Goal: Information Seeking & Learning: Find specific fact

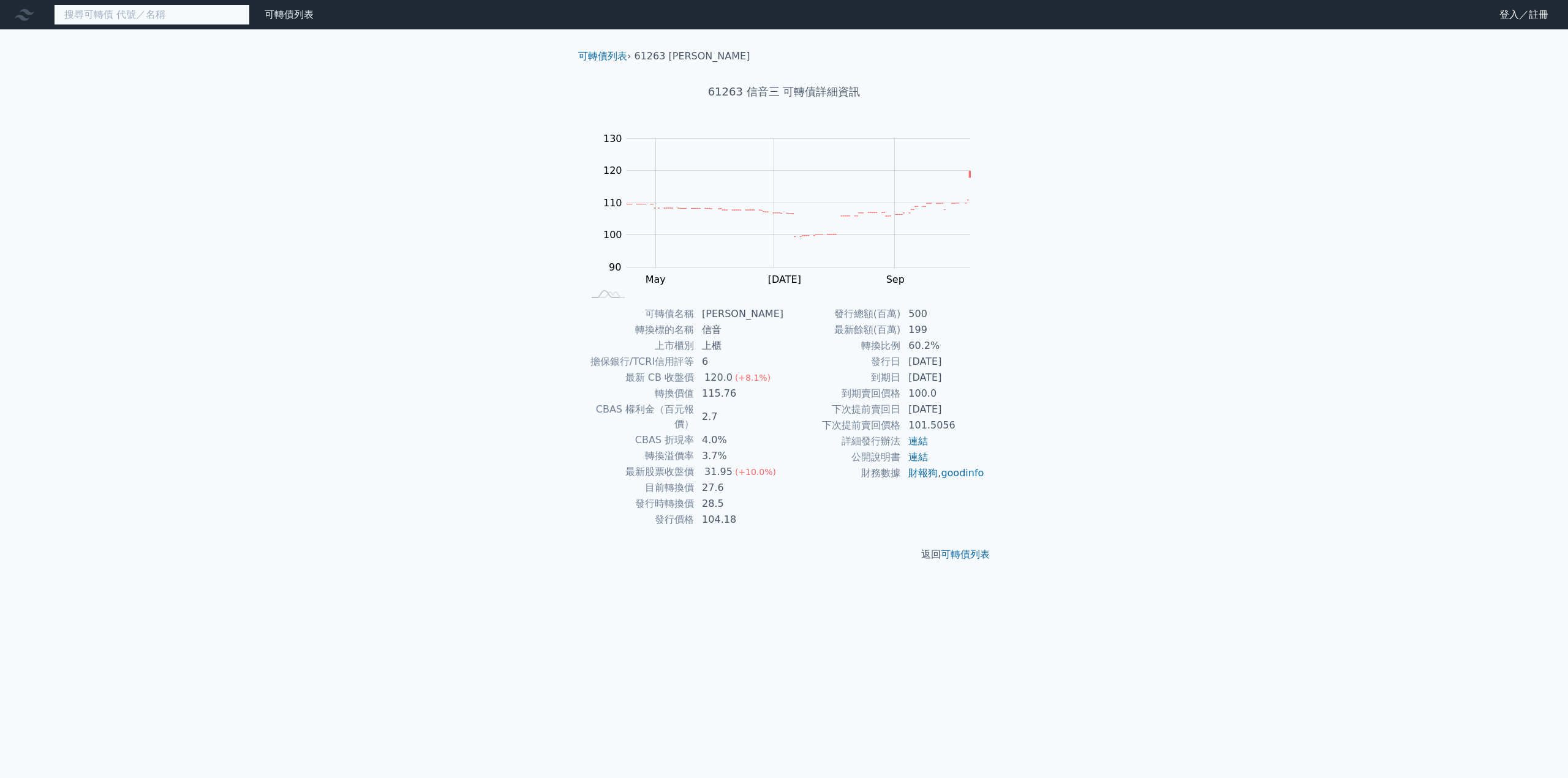
click at [132, 15] on input at bounding box center [152, 14] width 196 height 21
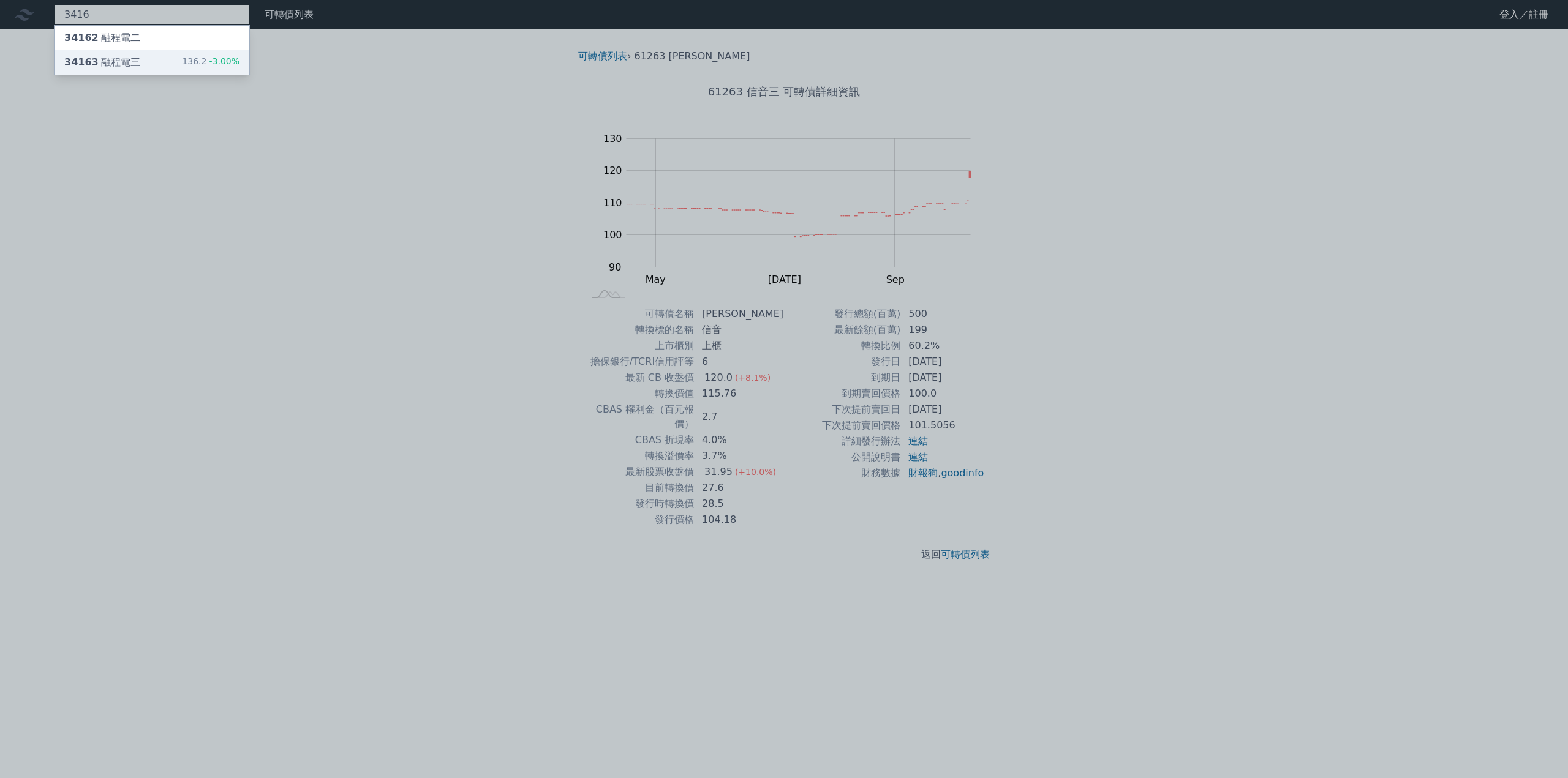
type input "3416"
click at [121, 66] on div "34163 融程電三" at bounding box center [102, 62] width 76 height 15
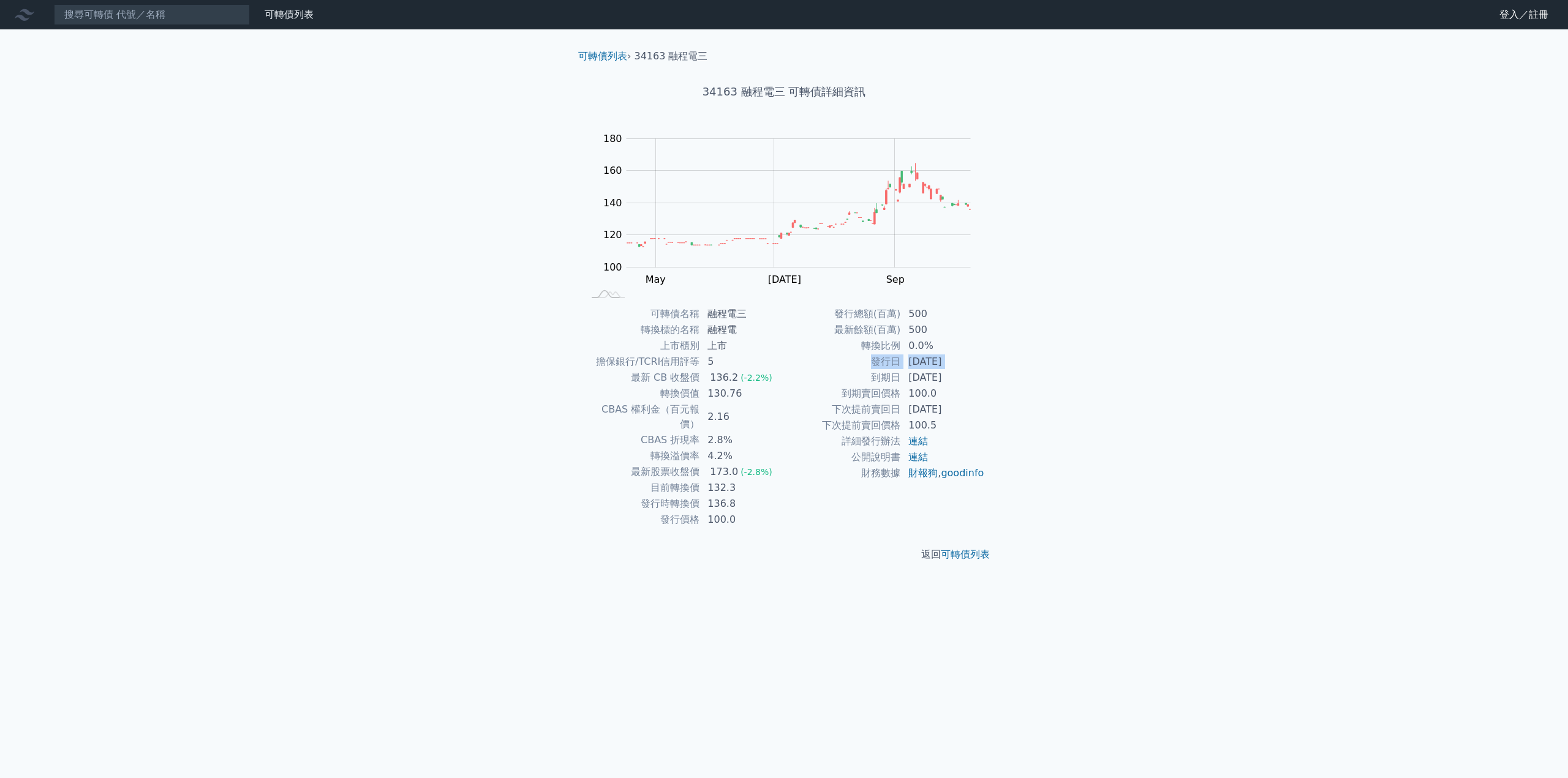
drag, startPoint x: 873, startPoint y: 379, endPoint x: 873, endPoint y: 368, distance: 11.0
click at [873, 368] on tbody "發行總額(百萬) 500 最新餘額(百萬) 500 轉換比例 0.0% 發行日 [DATE] 到期日 [DATE] 到期賣回價格 100.0 下次提前賣回日 …" at bounding box center [884, 394] width 201 height 175
click at [829, 380] on td "到期日" at bounding box center [842, 377] width 117 height 16
drag, startPoint x: 873, startPoint y: 379, endPoint x: 960, endPoint y: 377, distance: 87.0
click at [961, 377] on tr "到期日 [DATE]" at bounding box center [884, 377] width 201 height 16
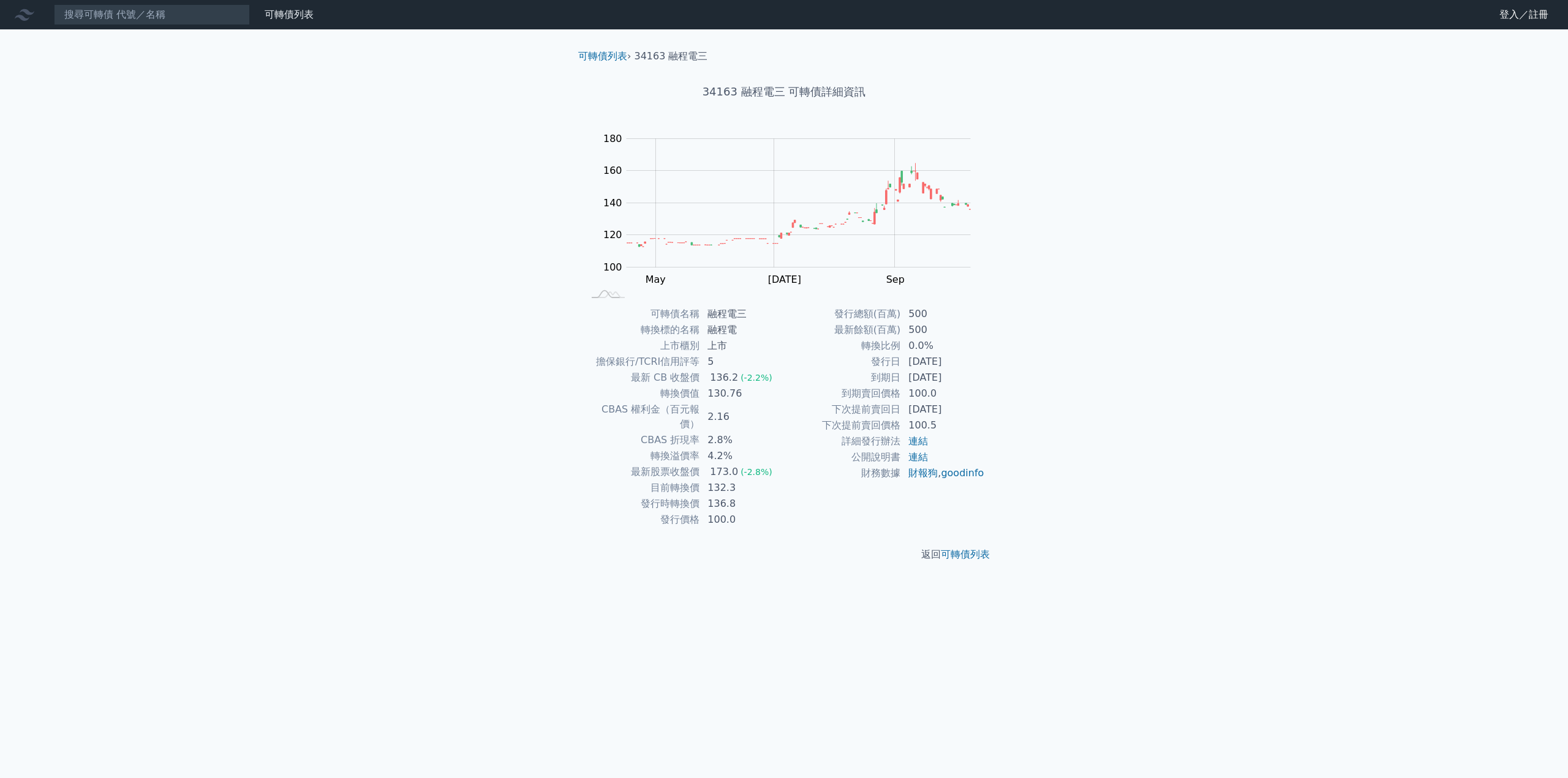
copy tr "到期日 [DATE]"
